Goal: Information Seeking & Learning: Learn about a topic

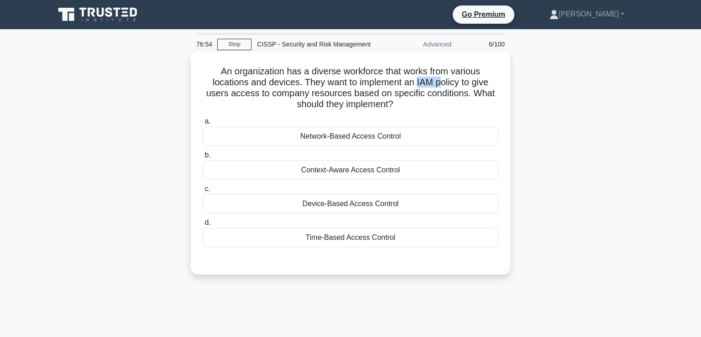
drag, startPoint x: 418, startPoint y: 79, endPoint x: 444, endPoint y: 79, distance: 25.6
click at [444, 79] on h5 "An organization has a diverse workforce that works from various locations and d…" at bounding box center [351, 88] width 298 height 45
click at [481, 85] on h5 "An organization has a diverse workforce that works from various locations and d…" at bounding box center [351, 88] width 298 height 45
click at [438, 93] on h5 "An organization has a diverse workforce that works from various locations and d…" at bounding box center [351, 88] width 298 height 45
drag, startPoint x: 293, startPoint y: 101, endPoint x: 433, endPoint y: 108, distance: 140.4
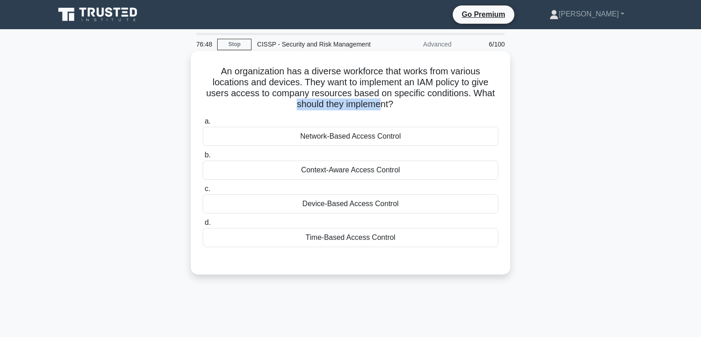
click at [382, 103] on h5 "An organization has a diverse workforce that works from various locations and d…" at bounding box center [351, 88] width 298 height 45
click at [434, 108] on div "An organization has a diverse workforce that works from various locations and d…" at bounding box center [351, 163] width 312 height 216
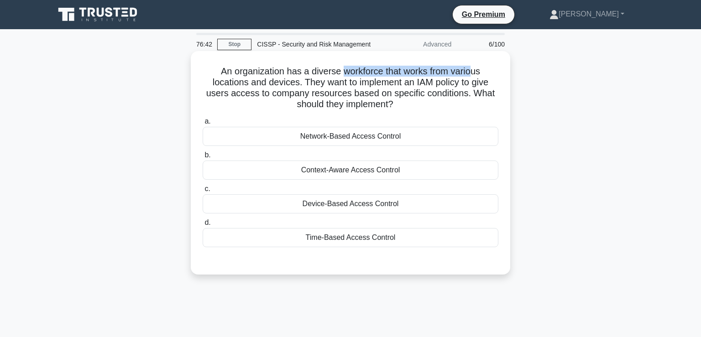
drag, startPoint x: 344, startPoint y: 68, endPoint x: 476, endPoint y: 74, distance: 132.1
click at [476, 74] on h5 "An organization has a diverse workforce that works from various locations and d…" at bounding box center [351, 88] width 298 height 45
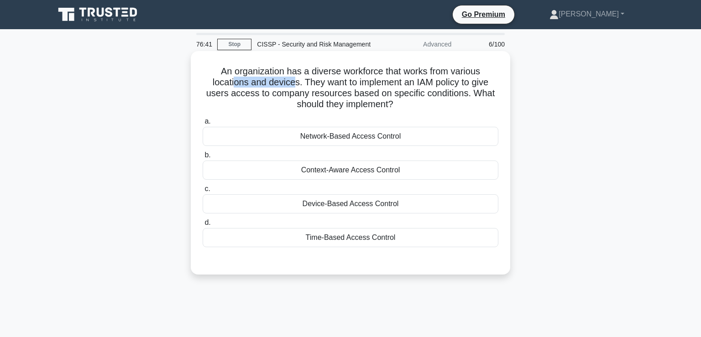
drag, startPoint x: 230, startPoint y: 79, endPoint x: 308, endPoint y: 82, distance: 78.6
click at [294, 79] on h5 "An organization has a diverse workforce that works from various locations and d…" at bounding box center [351, 88] width 298 height 45
click at [309, 82] on h5 "An organization has a diverse workforce that works from various locations and d…" at bounding box center [351, 88] width 298 height 45
drag, startPoint x: 304, startPoint y: 80, endPoint x: 466, endPoint y: 78, distance: 162.6
click at [466, 78] on h5 "An organization has a diverse workforce that works from various locations and d…" at bounding box center [351, 88] width 298 height 45
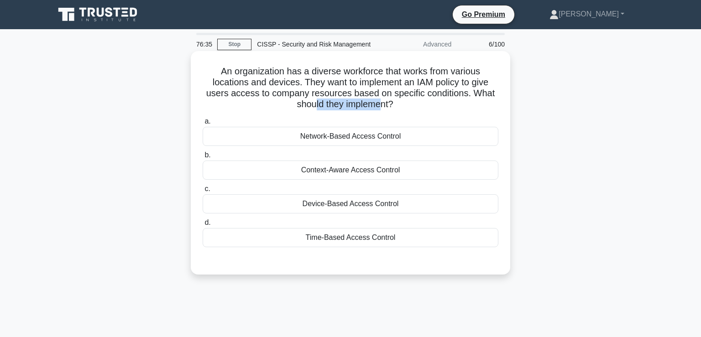
drag, startPoint x: 315, startPoint y: 103, endPoint x: 381, endPoint y: 101, distance: 66.7
click at [381, 101] on h5 "An organization has a diverse workforce that works from various locations and d…" at bounding box center [351, 88] width 298 height 45
click at [451, 110] on div "An organization has a diverse workforce that works from various locations and d…" at bounding box center [351, 163] width 312 height 216
drag, startPoint x: 382, startPoint y: 202, endPoint x: 376, endPoint y: 205, distance: 7.0
click at [382, 202] on div "Device-Based Access Control" at bounding box center [351, 204] width 296 height 19
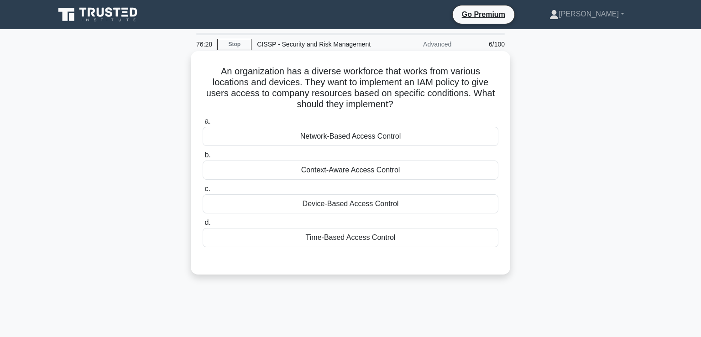
click at [203, 192] on input "c. Device-Based Access Control" at bounding box center [203, 189] width 0 height 6
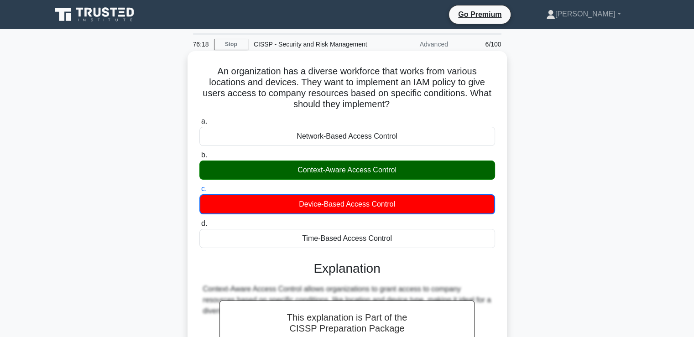
drag, startPoint x: 214, startPoint y: 72, endPoint x: 398, endPoint y: 234, distance: 245.5
click at [398, 234] on div "An organization has a diverse workforce that works from various locations and d…" at bounding box center [347, 255] width 312 height 400
copy div "An organization has a diverse workforce that works from various locations and d…"
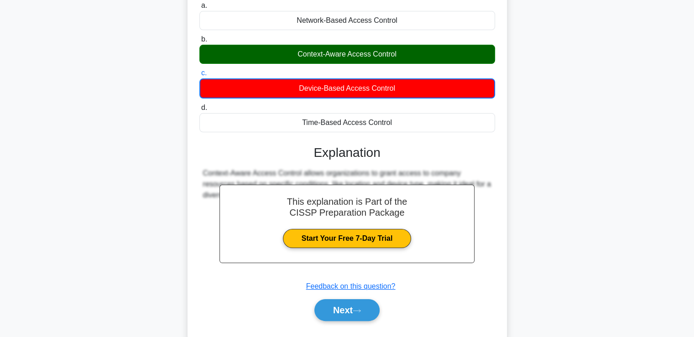
scroll to position [123, 0]
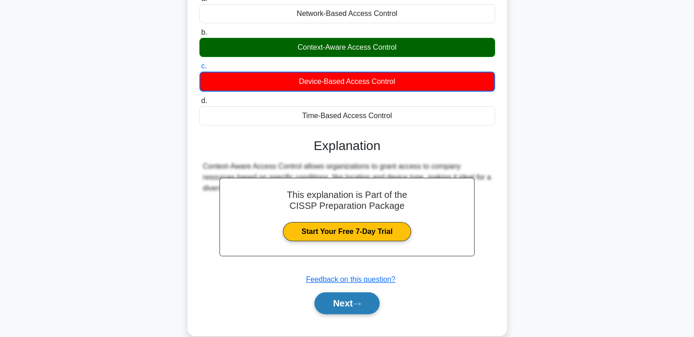
click at [343, 297] on button "Next" at bounding box center [347, 304] width 65 height 22
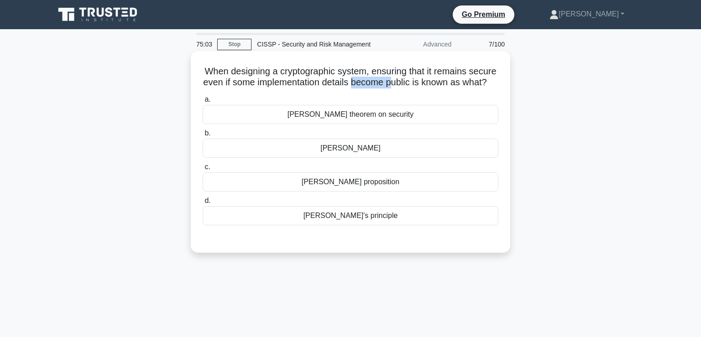
drag, startPoint x: 389, startPoint y: 79, endPoint x: 426, endPoint y: 80, distance: 37.0
click at [426, 80] on h5 "When designing a cryptographic system, ensuring that it remains secure even if …" at bounding box center [351, 77] width 298 height 23
click at [437, 89] on h5 "When designing a cryptographic system, ensuring that it remains secure even if …" at bounding box center [351, 77] width 298 height 23
click at [359, 158] on div "[PERSON_NAME]" at bounding box center [351, 148] width 296 height 19
click at [203, 137] on input "[PERSON_NAME] maxim" at bounding box center [203, 134] width 0 height 6
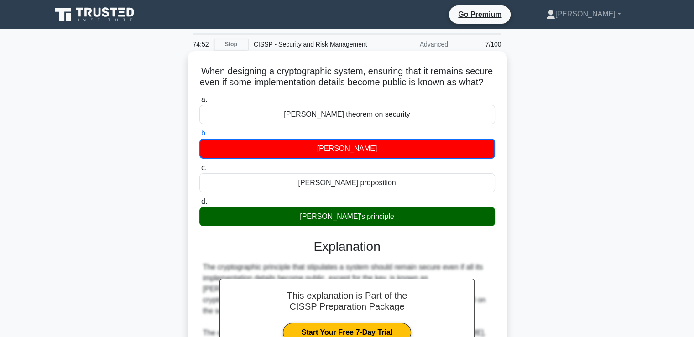
drag, startPoint x: 214, startPoint y: 69, endPoint x: 391, endPoint y: 229, distance: 238.3
click at [390, 227] on div "When designing a cryptographic system, ensuring that it remains secure even if …" at bounding box center [347, 277] width 312 height 444
copy div "When designing a cryptographic system, ensuring that it remains secure even if …"
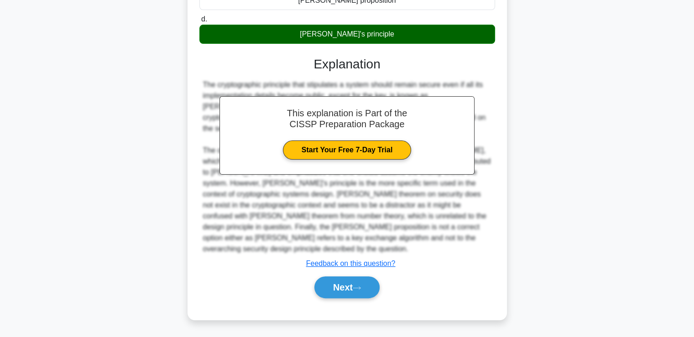
scroll to position [254, 0]
click at [339, 299] on button "Next" at bounding box center [347, 288] width 65 height 22
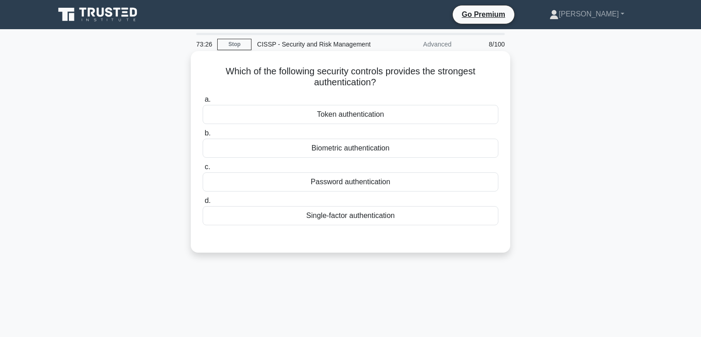
click at [352, 113] on div "Token authentication" at bounding box center [351, 114] width 296 height 19
click at [203, 103] on input "a. Token authentication" at bounding box center [203, 100] width 0 height 6
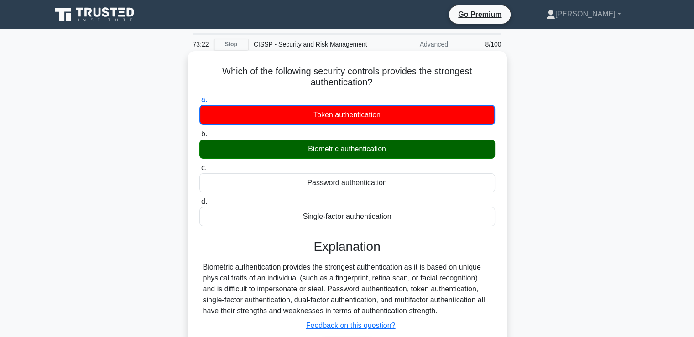
drag, startPoint x: 219, startPoint y: 70, endPoint x: 429, endPoint y: 218, distance: 256.3
click at [402, 210] on div "Which of the following security controls provides the strongest authentication?…" at bounding box center [347, 217] width 312 height 324
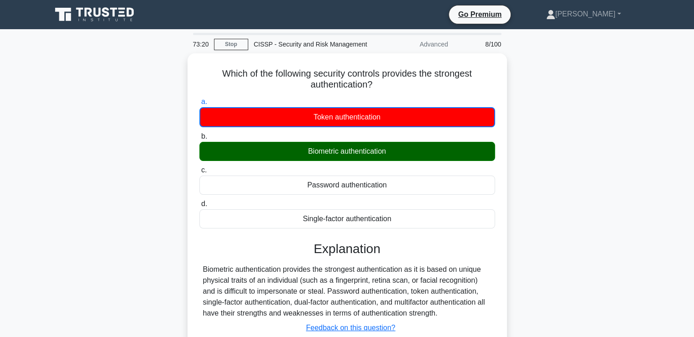
copy div "Which of the following security controls provides the strongest authentication?…"
click at [568, 240] on div "Which of the following security controls provides the strongest authentication?…" at bounding box center [347, 224] width 603 height 342
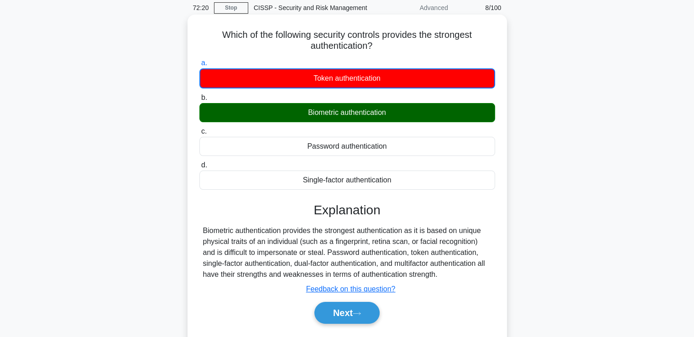
scroll to position [47, 0]
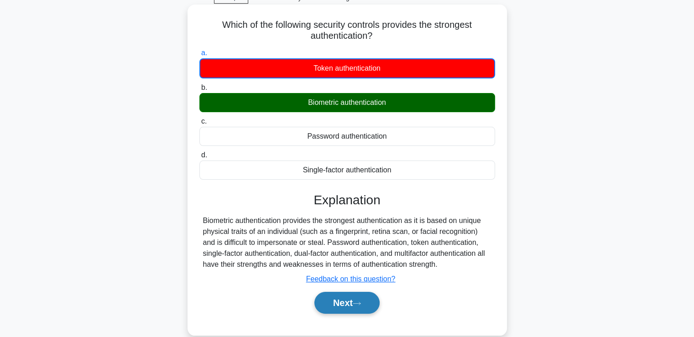
click at [334, 300] on button "Next" at bounding box center [347, 303] width 65 height 22
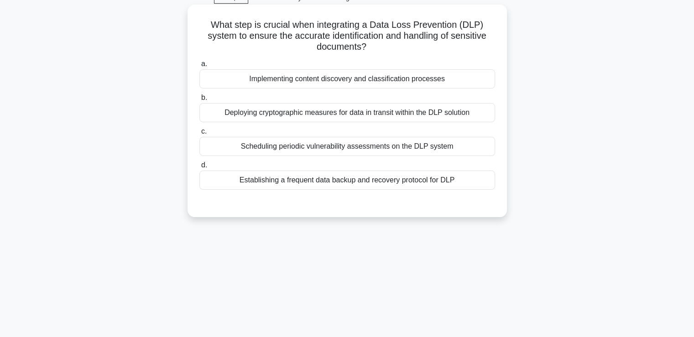
scroll to position [0, 0]
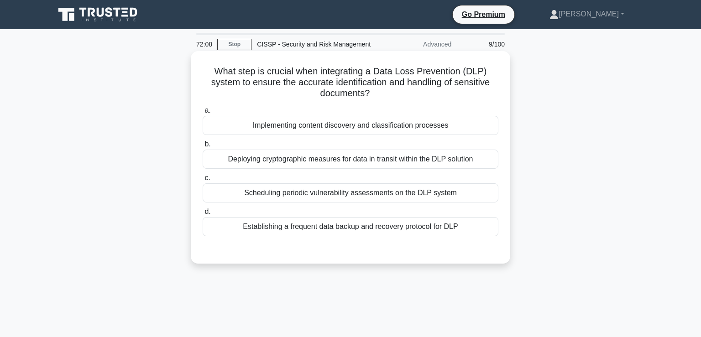
drag, startPoint x: 213, startPoint y: 68, endPoint x: 468, endPoint y: 226, distance: 299.6
click at [468, 225] on div "What step is crucial when integrating a Data Loss Prevention (DLP) system to en…" at bounding box center [351, 157] width 312 height 205
click at [417, 194] on div "Scheduling periodic vulnerability assessments on the DLP system" at bounding box center [351, 193] width 296 height 19
click at [203, 181] on input "c. Scheduling periodic vulnerability assessments on the DLP system" at bounding box center [203, 178] width 0 height 6
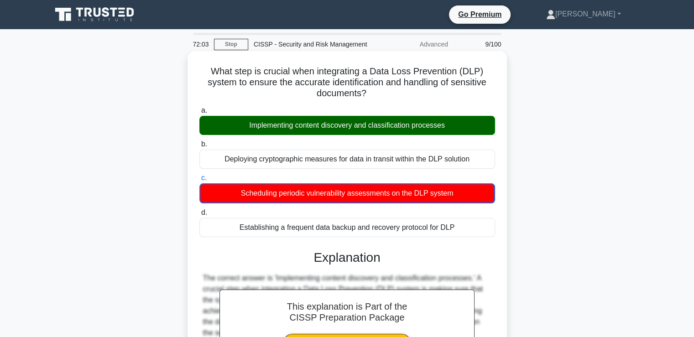
drag, startPoint x: 210, startPoint y: 68, endPoint x: 468, endPoint y: 223, distance: 300.3
click at [468, 223] on div "What step is crucial when integrating a Data Loss Prevention (DLP) system to en…" at bounding box center [347, 277] width 312 height 444
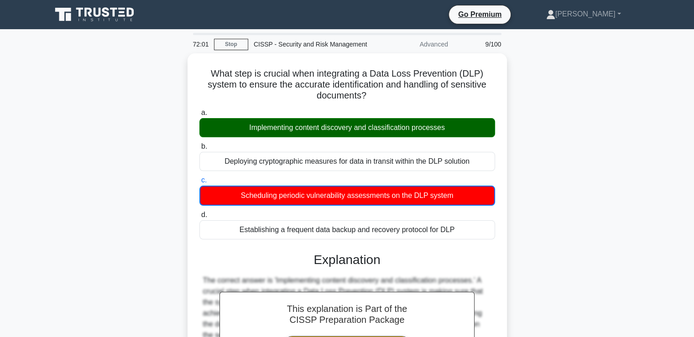
copy div "What step is crucial when integrating a Data Loss Prevention (DLP) system to en…"
click at [605, 256] on div "What step is crucial when integrating a Data Loss Prevention (DLP) system to en…" at bounding box center [347, 284] width 603 height 463
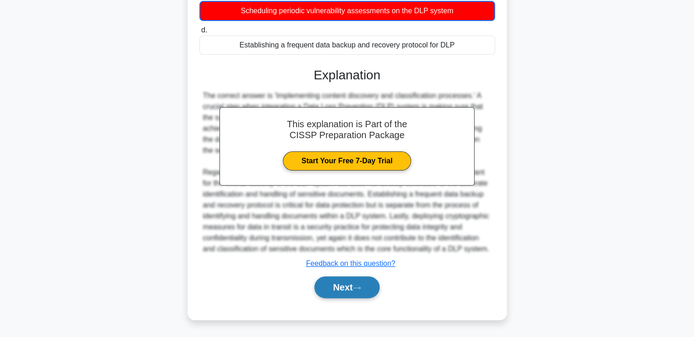
scroll to position [243, 0]
click at [341, 297] on button "Next" at bounding box center [347, 288] width 65 height 22
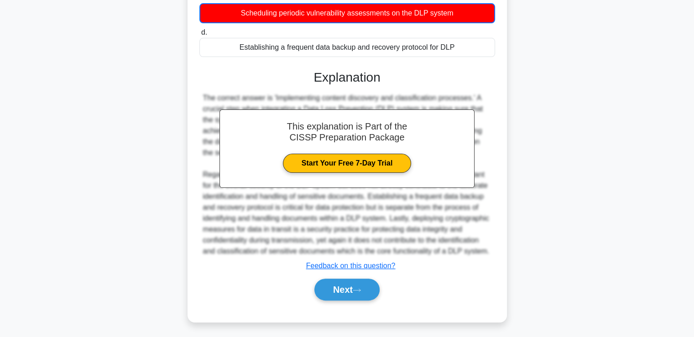
scroll to position [0, 0]
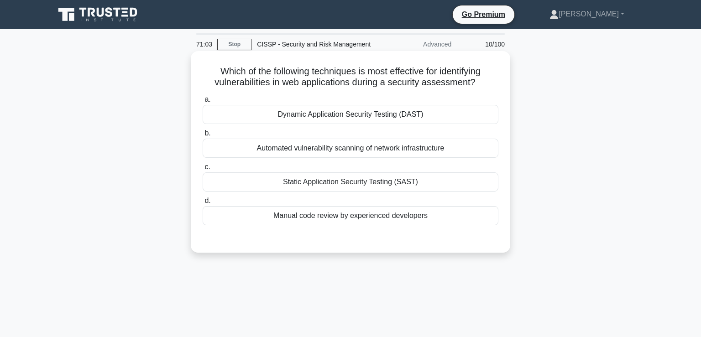
click at [394, 110] on div "Dynamic Application Security Testing (DAST)" at bounding box center [351, 114] width 296 height 19
click at [203, 103] on input "a. Dynamic Application Security Testing (DAST)" at bounding box center [203, 100] width 0 height 6
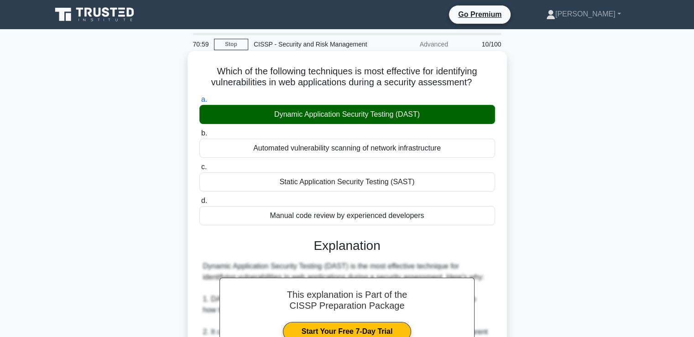
drag, startPoint x: 210, startPoint y: 70, endPoint x: 432, endPoint y: 212, distance: 263.4
click at [432, 212] on div "Which of the following techniques is most effective for identifying vulnerabili…" at bounding box center [347, 337] width 312 height 564
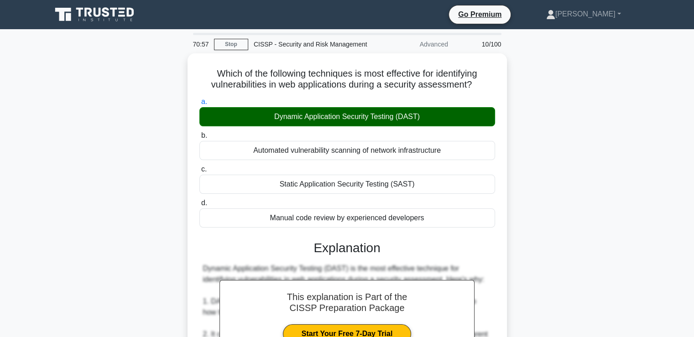
copy div "Which of the following techniques is most effective for identifying vulnerabili…"
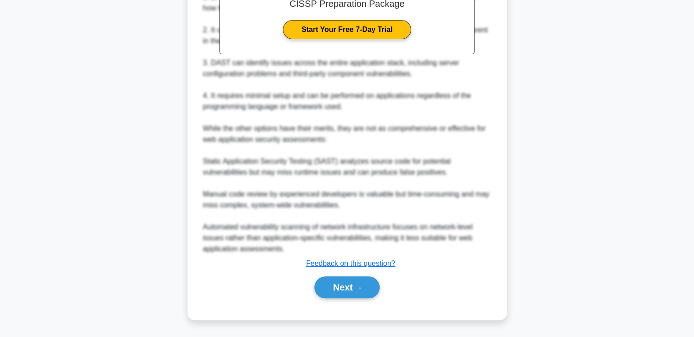
scroll to position [364, 0]
click at [339, 298] on button "Next" at bounding box center [347, 288] width 65 height 22
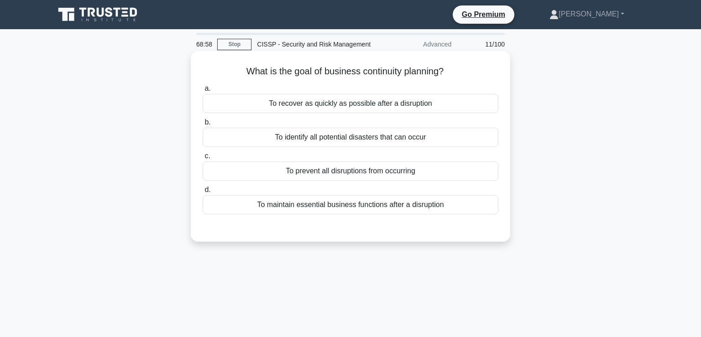
click at [347, 101] on div "To recover as quickly as possible after a disruption" at bounding box center [351, 103] width 296 height 19
click at [203, 92] on input "a. To recover as quickly as possible after a disruption" at bounding box center [203, 89] width 0 height 6
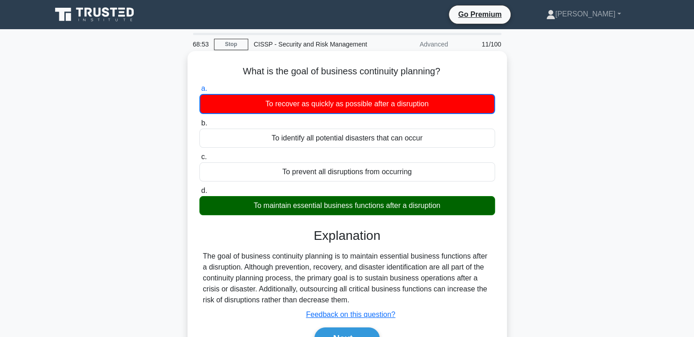
drag, startPoint x: 239, startPoint y: 70, endPoint x: 459, endPoint y: 198, distance: 254.5
click at [459, 199] on div "What is the goal of business continuity planning? .spinner_0XTQ{transform-origi…" at bounding box center [347, 211] width 312 height 313
copy div "What is the goal of business continuity planning? .spinner_0XTQ{transform-origi…"
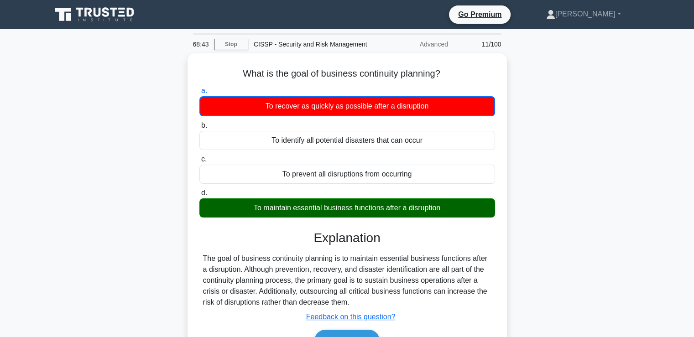
click at [536, 250] on div "What is the goal of business continuity planning? .spinner_0XTQ{transform-origi…" at bounding box center [347, 218] width 603 height 331
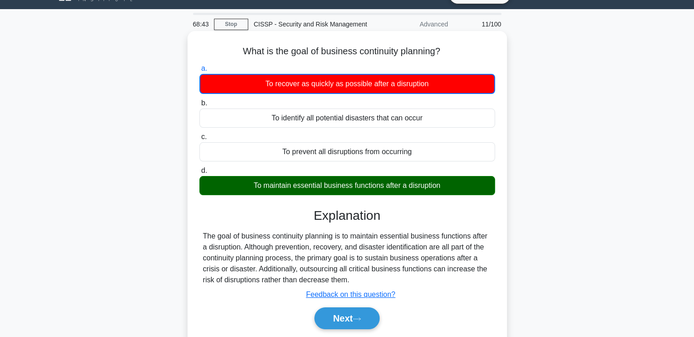
scroll to position [36, 0]
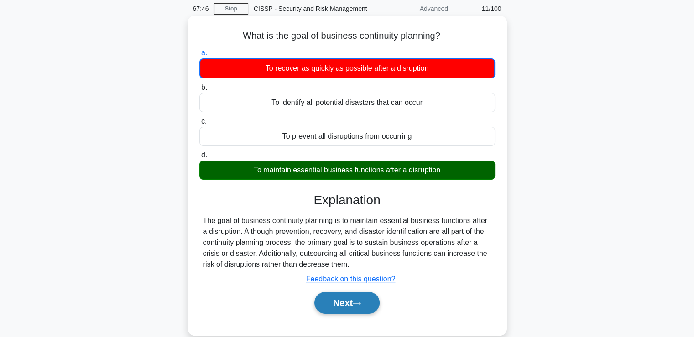
click at [340, 304] on button "Next" at bounding box center [347, 303] width 65 height 22
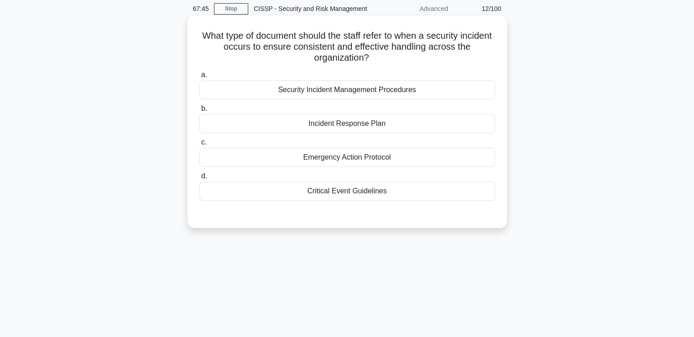
scroll to position [0, 0]
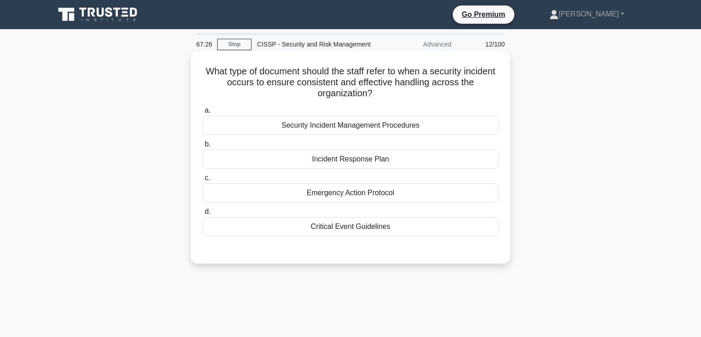
click at [376, 162] on div "Incident Response Plan" at bounding box center [351, 159] width 296 height 19
click at [203, 147] on input "b. Incident Response Plan" at bounding box center [203, 145] width 0 height 6
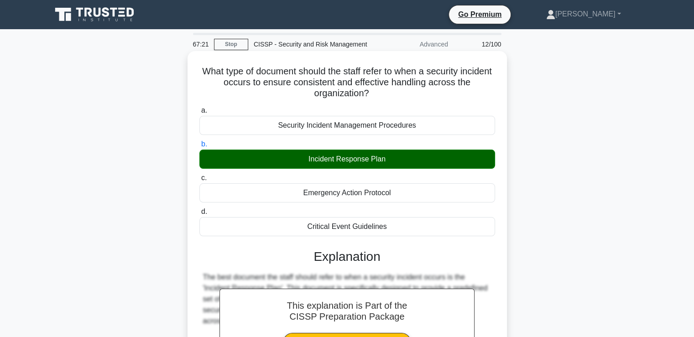
drag, startPoint x: 215, startPoint y: 68, endPoint x: 384, endPoint y: 227, distance: 232.9
click at [384, 225] on div "What type of document should the staff refer to when a security incident occurs…" at bounding box center [347, 260] width 312 height 410
copy div "What type of document should the staff refer to when a security incident occurs…"
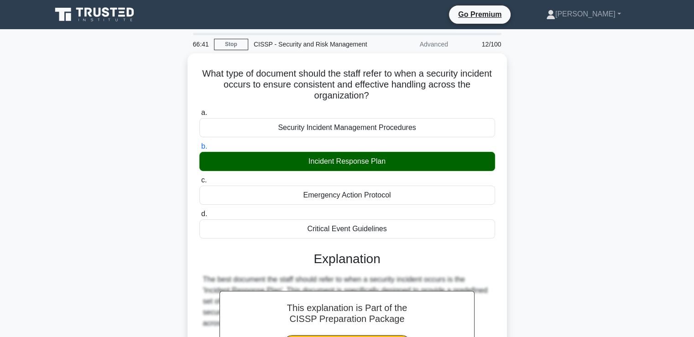
click at [613, 223] on div "What type of document should the staff refer to when a security incident occurs…" at bounding box center [347, 267] width 603 height 429
click at [521, 151] on div "What type of document should the staff refer to when a security incident occurs…" at bounding box center [347, 267] width 603 height 429
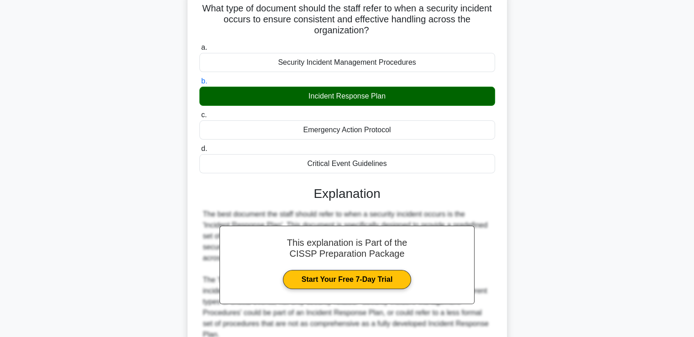
scroll to position [210, 0]
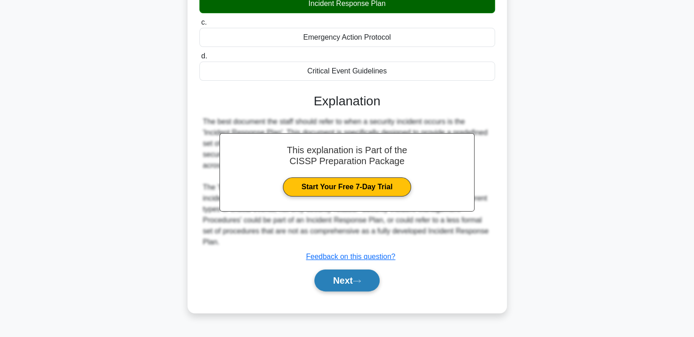
drag, startPoint x: 340, startPoint y: 297, endPoint x: 337, endPoint y: 302, distance: 5.3
click at [340, 292] on button "Next" at bounding box center [347, 281] width 65 height 22
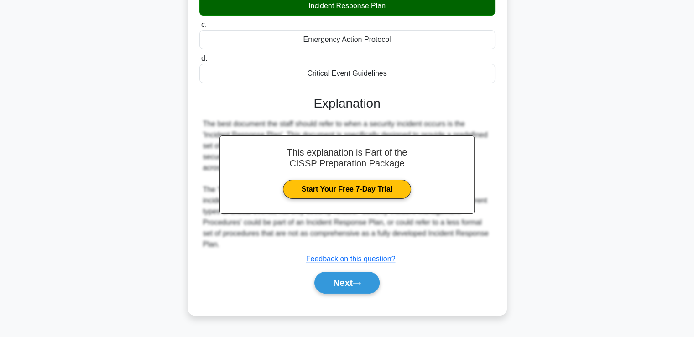
scroll to position [0, 0]
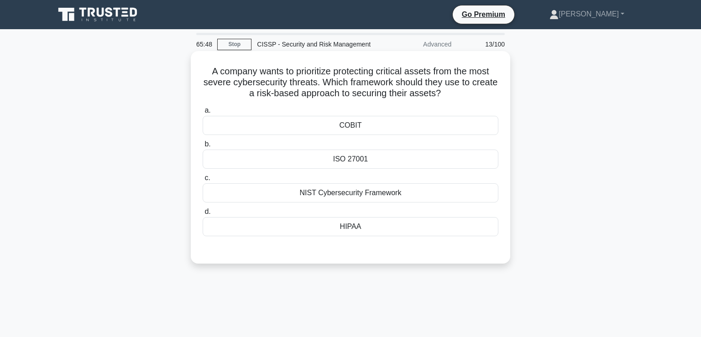
click at [373, 157] on div "ISO 27001" at bounding box center [351, 159] width 296 height 19
click at [203, 147] on input "b. ISO 27001" at bounding box center [203, 145] width 0 height 6
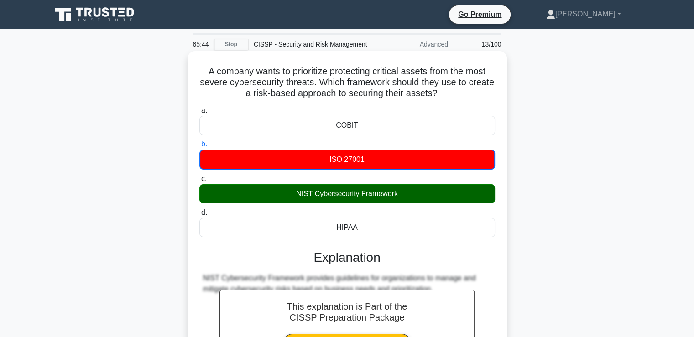
drag, startPoint x: 203, startPoint y: 69, endPoint x: 367, endPoint y: 218, distance: 221.8
click at [367, 218] on div "A company wants to prioritize protecting critical assets from the most severe c…" at bounding box center [347, 249] width 312 height 389
copy div "A company wants to prioritize protecting critical assets from the most severe c…"
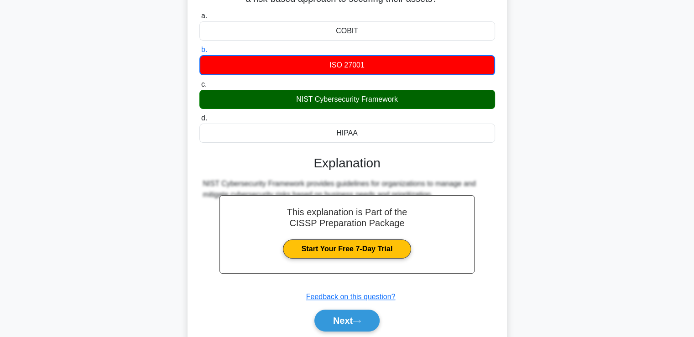
scroll to position [101, 0]
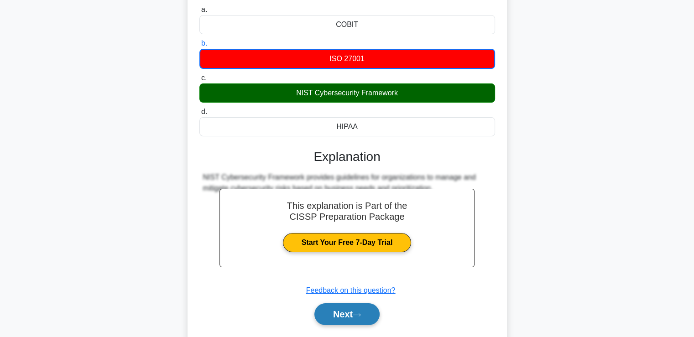
click at [339, 305] on button "Next" at bounding box center [347, 315] width 65 height 22
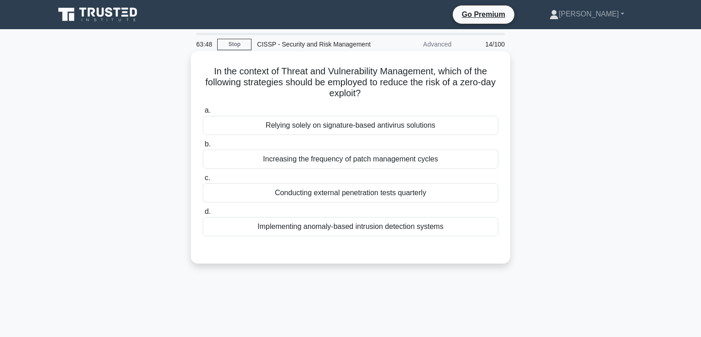
drag, startPoint x: 332, startPoint y: 227, endPoint x: 334, endPoint y: 234, distance: 7.2
click at [332, 229] on div "Implementing anomaly-based intrusion detection systems" at bounding box center [351, 226] width 296 height 19
click at [203, 215] on input "d. Implementing anomaly-based intrusion detection systems" at bounding box center [203, 212] width 0 height 6
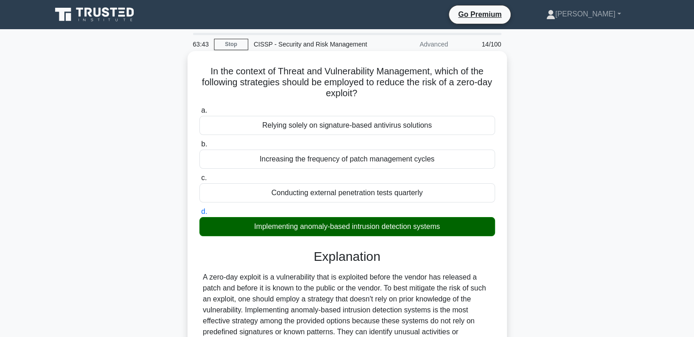
drag, startPoint x: 205, startPoint y: 69, endPoint x: 439, endPoint y: 189, distance: 263.2
click at [437, 193] on div "In the context of Threat and Vulnerability Management, which of the following s…" at bounding box center [347, 276] width 312 height 443
copy div "In the context of Threat and Vulnerability Management, which of the following s…"
click at [268, 249] on h3 "Explanation" at bounding box center [347, 257] width 285 height 16
drag, startPoint x: 201, startPoint y: 210, endPoint x: 447, endPoint y: 219, distance: 246.3
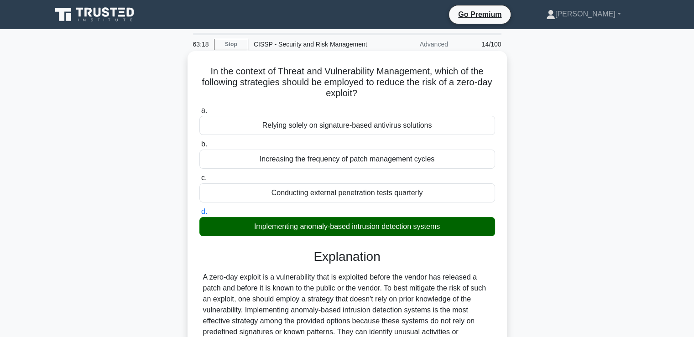
click at [447, 219] on label "d. Implementing anomaly-based intrusion detection systems" at bounding box center [348, 221] width 296 height 30
copy label "d. Implementing anomaly-based intrusion detection systems"
drag, startPoint x: 240, startPoint y: 320, endPoint x: 240, endPoint y: 311, distance: 8.7
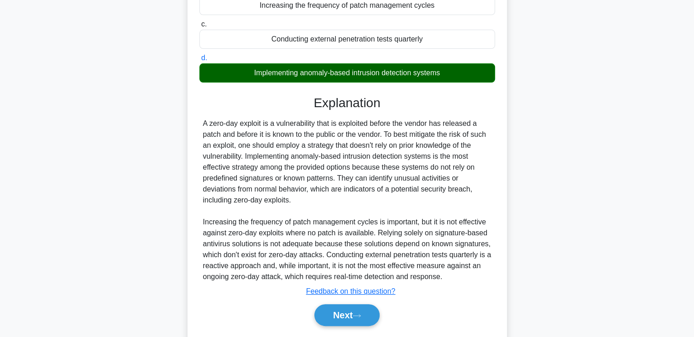
scroll to position [167, 0]
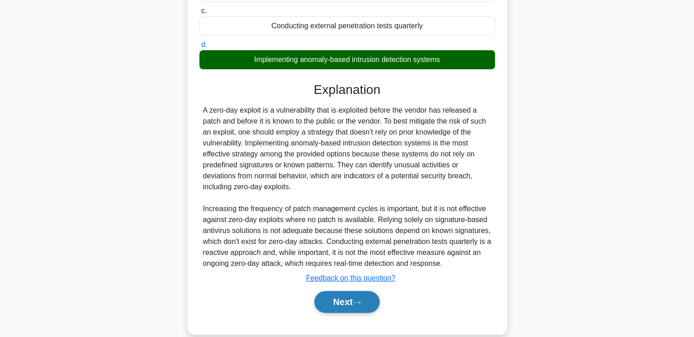
click at [326, 298] on button "Next" at bounding box center [347, 302] width 65 height 22
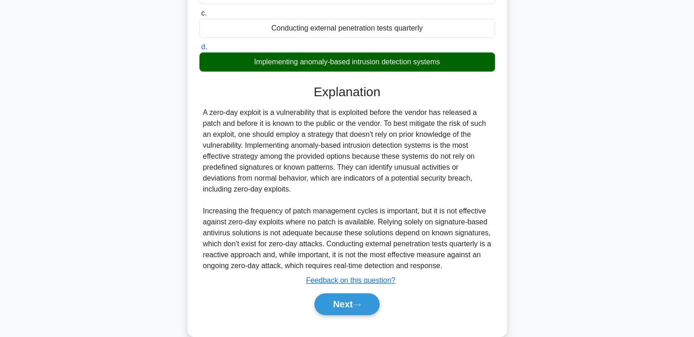
scroll to position [0, 0]
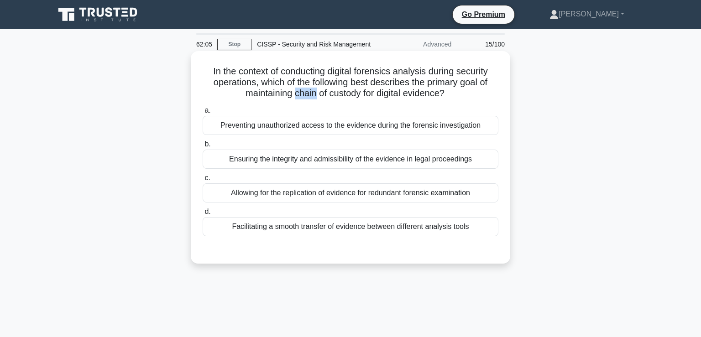
drag, startPoint x: 291, startPoint y: 95, endPoint x: 316, endPoint y: 95, distance: 24.2
click at [316, 95] on h5 "In the context of conducting digital forensics analysis during security operati…" at bounding box center [351, 83] width 298 height 34
click at [450, 95] on icon at bounding box center [447, 94] width 5 height 10
drag, startPoint x: 239, startPoint y: 93, endPoint x: 457, endPoint y: 90, distance: 217.3
click at [457, 90] on h5 "In the context of conducting digital forensics analysis during security operati…" at bounding box center [351, 83] width 298 height 34
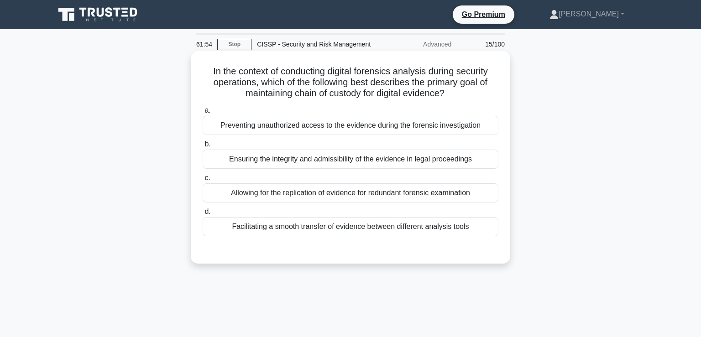
click at [462, 95] on h5 "In the context of conducting digital forensics analysis during security operati…" at bounding box center [351, 83] width 298 height 34
click at [335, 123] on div "Preventing unauthorized access to the evidence during the forensic investigation" at bounding box center [351, 125] width 296 height 19
click at [203, 114] on input "a. Preventing unauthorized access to the evidence during the forensic investiga…" at bounding box center [203, 111] width 0 height 6
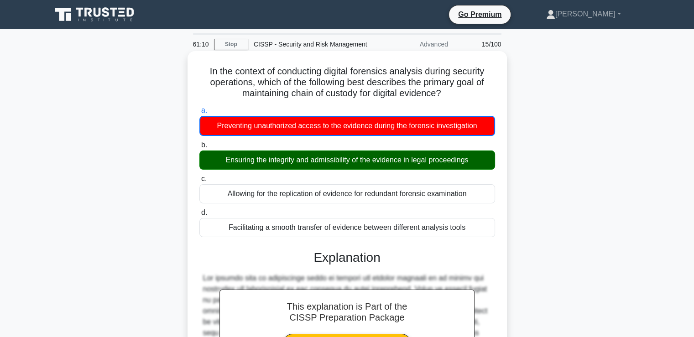
drag, startPoint x: 205, startPoint y: 68, endPoint x: 477, endPoint y: 220, distance: 310.9
click at [477, 220] on div "In the context of conducting digital forensics analysis during security operati…" at bounding box center [347, 266] width 312 height 422
click at [503, 222] on div "In the context of conducting digital forensics analysis during security operati…" at bounding box center [348, 266] width 320 height 430
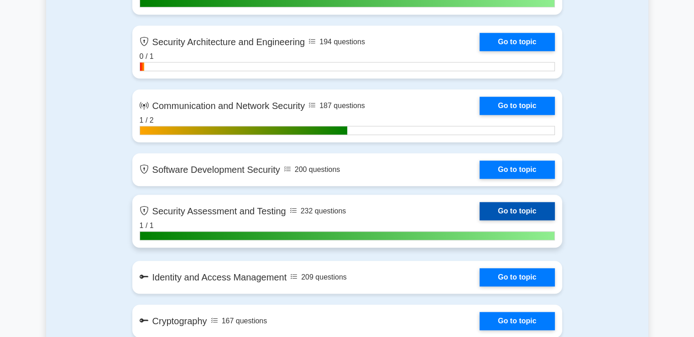
scroll to position [776, 0]
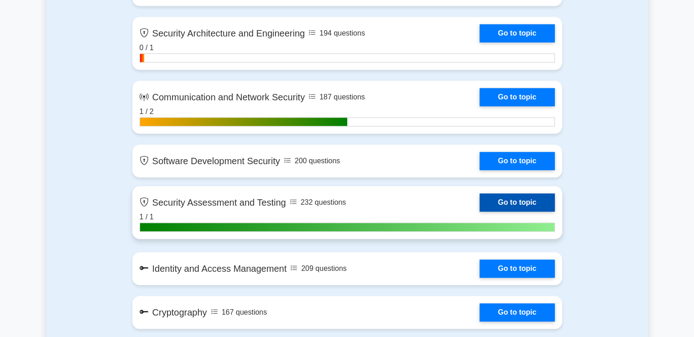
click at [480, 200] on link "Go to topic" at bounding box center [517, 203] width 75 height 18
